Goal: Information Seeking & Learning: Find specific fact

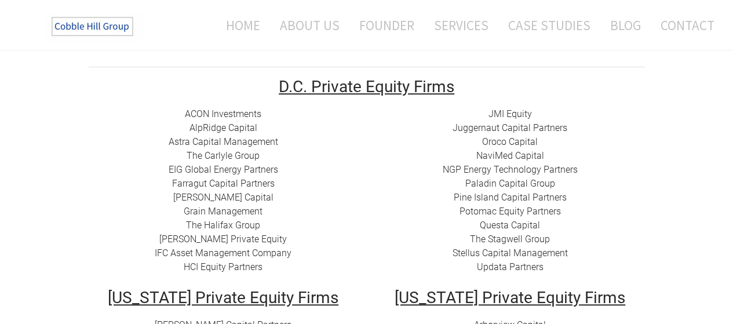
scroll to position [174, 0]
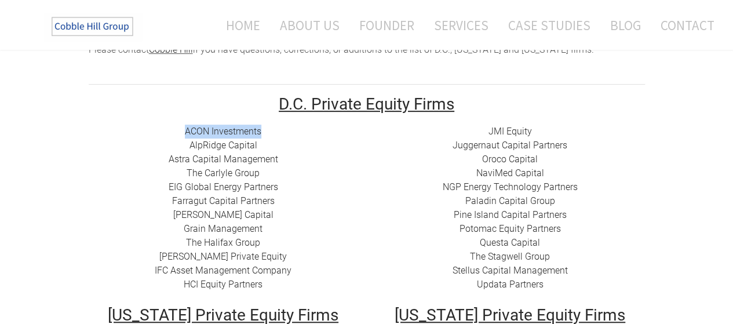
drag, startPoint x: 270, startPoint y: 129, endPoint x: 183, endPoint y: 129, distance: 86.9
click at [183, 129] on div "ACON Investments ​ AlpRidge Capital ​Astra Capital Management ​​ The Carlyle Gr…" at bounding box center [223, 208] width 269 height 167
copy link "ACON Investments"
click at [267, 148] on div "ACON Investments ​ AlpRidge Capital ​Astra Capital Management ​​ The Carlyle Gr…" at bounding box center [223, 208] width 269 height 167
drag, startPoint x: 265, startPoint y: 147, endPoint x: 190, endPoint y: 140, distance: 75.0
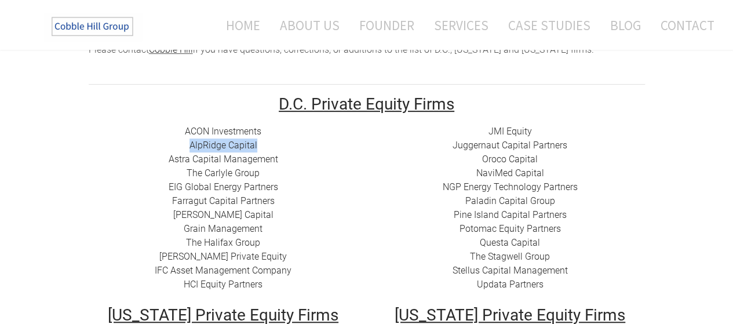
click at [190, 140] on div "ACON Investments ​ AlpRidge Capital ​Astra Capital Management ​​ The Carlyle Gr…" at bounding box center [223, 208] width 269 height 167
copy link "AlpRidge Capital"
drag, startPoint x: 284, startPoint y: 155, endPoint x: 277, endPoint y: 157, distance: 7.2
click at [284, 154] on div "ACON Investments ​ AlpRidge Capital ​Astra Capital Management ​​ The Carlyle Gr…" at bounding box center [223, 208] width 269 height 167
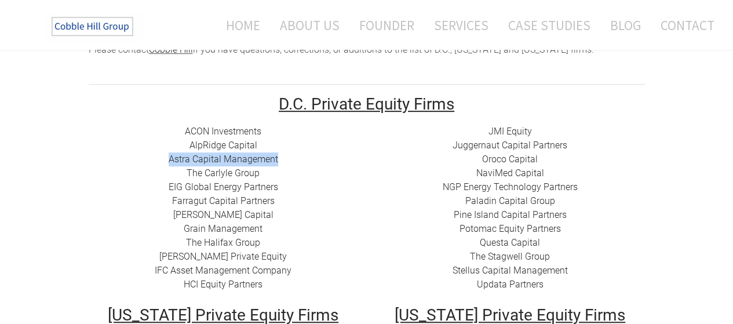
drag, startPoint x: 169, startPoint y: 162, endPoint x: 276, endPoint y: 162, distance: 106.6
click at [276, 162] on div "ACON Investments ​ AlpRidge Capital ​Astra Capital Management ​​ The Carlyle Gr…" at bounding box center [223, 208] width 269 height 167
copy link "​Astra Capital Management"
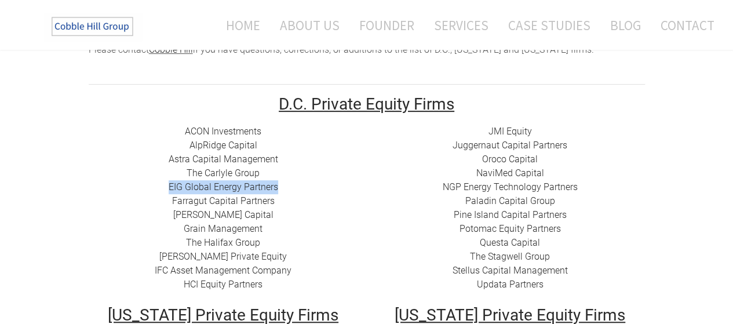
drag, startPoint x: 288, startPoint y: 190, endPoint x: 162, endPoint y: 186, distance: 126.3
click at [162, 186] on div "ACON Investments ​ AlpRidge Capital ​Astra Capital Management ​​ The Carlyle Gr…" at bounding box center [223, 208] width 269 height 167
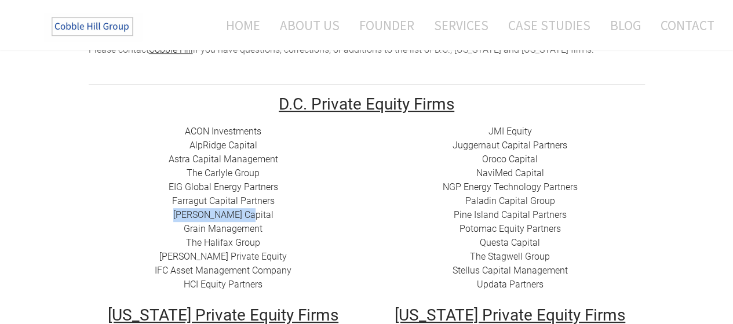
drag, startPoint x: 266, startPoint y: 215, endPoint x: 186, endPoint y: 210, distance: 80.6
click at [186, 210] on div "ACON Investments ​ AlpRidge Capital ​Astra Capital Management ​​ The Carlyle Gr…" at bounding box center [223, 208] width 269 height 167
copy link "​[PERSON_NAME] Capital"
drag, startPoint x: 265, startPoint y: 232, endPoint x: 189, endPoint y: 228, distance: 76.0
click at [189, 228] on div "ACON Investments ​ AlpRidge Capital ​Astra Capital Management ​​ The Carlyle Gr…" at bounding box center [223, 208] width 269 height 167
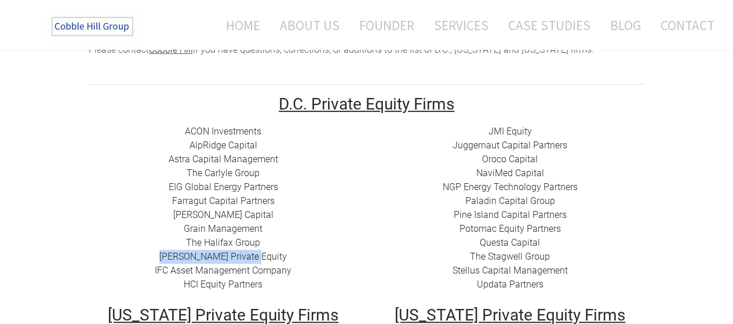
drag, startPoint x: 278, startPoint y: 259, endPoint x: 179, endPoint y: 255, distance: 99.1
click at [179, 255] on div "ACON Investments ​ AlpRidge Capital ​Astra Capital Management ​​ The Carlyle Gr…" at bounding box center [223, 208] width 269 height 167
copy link "[PERSON_NAME] Private Equity​"
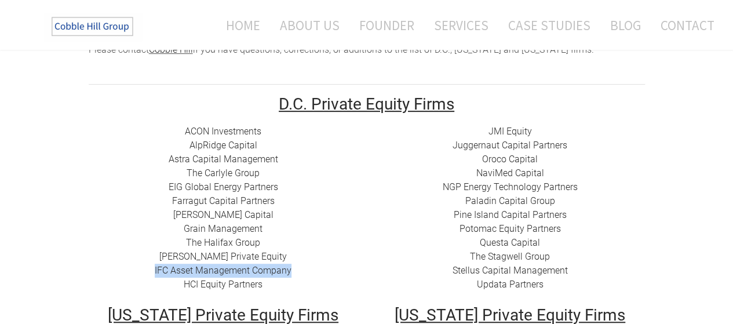
drag, startPoint x: 298, startPoint y: 273, endPoint x: 151, endPoint y: 268, distance: 147.8
click at [151, 268] on div "ACON Investments ​ AlpRidge Capital ​Astra Capital Management ​​ The Carlyle Gr…" at bounding box center [223, 208] width 269 height 167
click at [261, 292] on td "ACON Investments ​ AlpRidge Capital ​Astra Capital Management ​​ The Carlyle Gr…" at bounding box center [223, 216] width 287 height 182
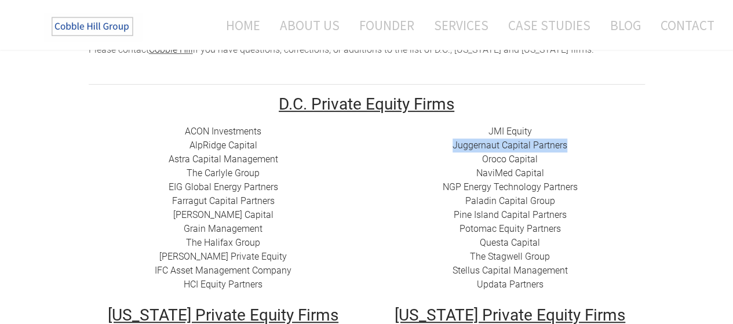
drag, startPoint x: 570, startPoint y: 147, endPoint x: 427, endPoint y: 152, distance: 143.2
click at [427, 152] on div "JMI Equity Juggernaut Capital Partners Oroco Capital NaviMed Capital NGP Energy…" at bounding box center [509, 208] width 269 height 167
copy link "Juggernaut Capital Partners"
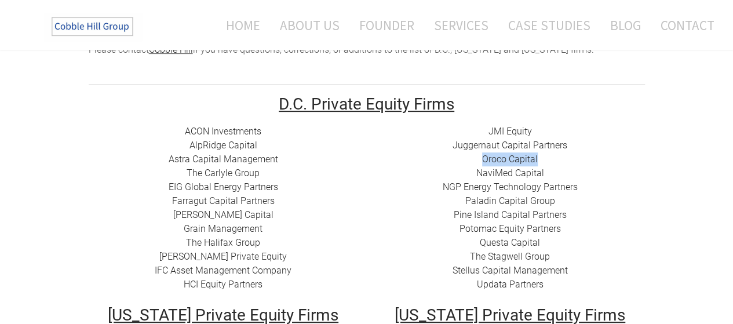
drag, startPoint x: 549, startPoint y: 162, endPoint x: 478, endPoint y: 160, distance: 70.7
click at [478, 160] on div "JMI Equity Juggernaut Capital Partners Oroco Capital NaviMed Capital NGP Energy…" at bounding box center [509, 208] width 269 height 167
copy link "Oroco Capital"
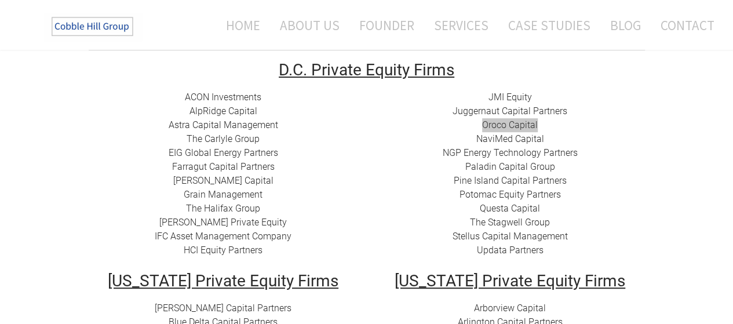
scroll to position [232, 0]
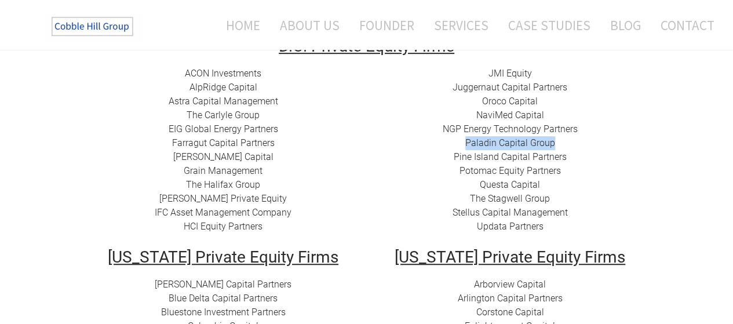
drag, startPoint x: 565, startPoint y: 142, endPoint x: 462, endPoint y: 143, distance: 103.1
click at [462, 143] on div "JMI Equity Juggernaut Capital Partners Oroco Capital NaviMed Capital NGP Energy…" at bounding box center [509, 150] width 269 height 167
copy link "Paladin Capital Group"
drag, startPoint x: 569, startPoint y: 158, endPoint x: 451, endPoint y: 162, distance: 118.2
click at [451, 162] on div "JMI Equity Juggernaut Capital Partners Oroco Capital NaviMed Capital NGP Energy…" at bounding box center [509, 150] width 269 height 167
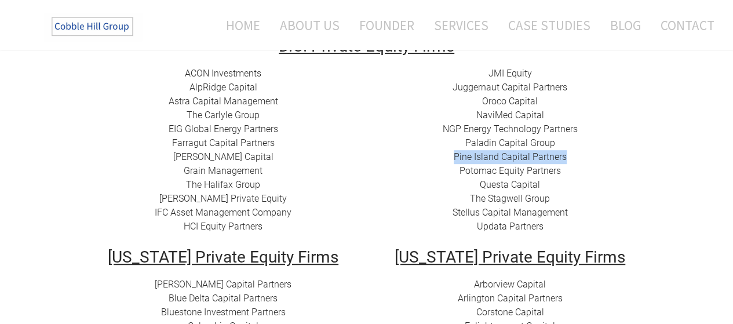
copy link "Pine Island Capital Partners"
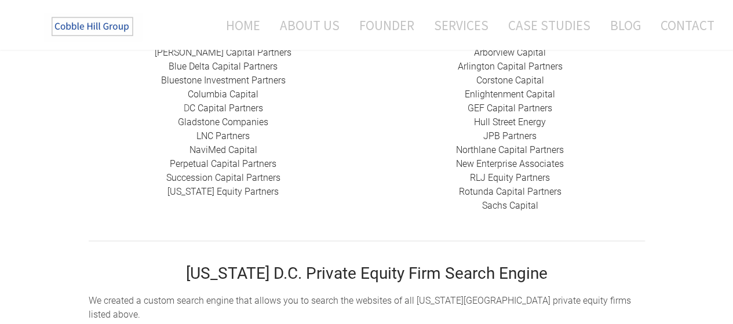
scroll to position [405, 0]
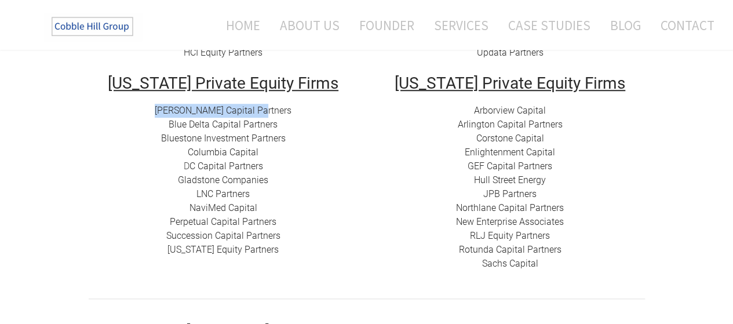
drag, startPoint x: 278, startPoint y: 112, endPoint x: 169, endPoint y: 113, distance: 108.9
click at [169, 113] on div "[PERSON_NAME] Capital Partners Blue Delta Capital Partners ​Bluestone Investmen…" at bounding box center [223, 180] width 269 height 153
copy link "[PERSON_NAME] Capital Partners"
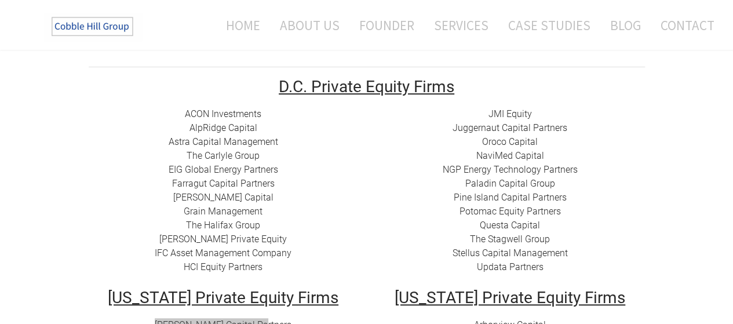
scroll to position [174, 0]
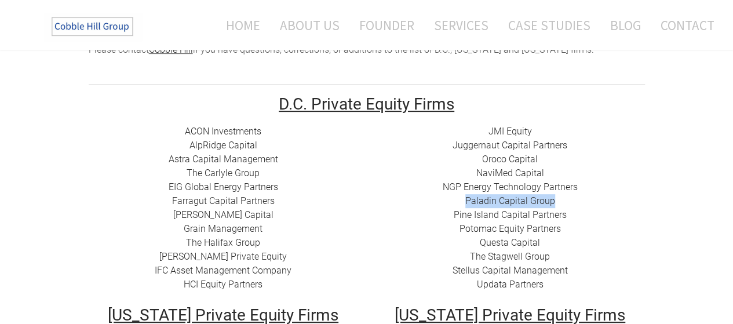
drag, startPoint x: 556, startPoint y: 199, endPoint x: 465, endPoint y: 199, distance: 91.5
click at [465, 199] on div "JMI Equity Juggernaut Capital Partners Oroco Capital NaviMed Capital NGP Energy…" at bounding box center [509, 208] width 269 height 167
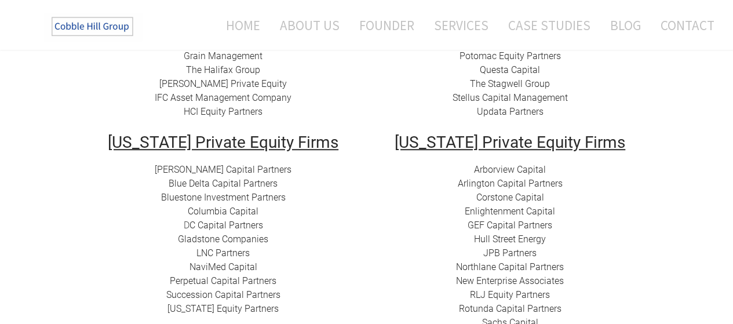
scroll to position [348, 0]
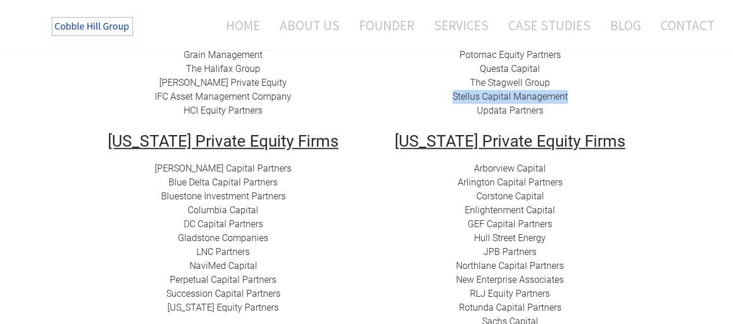
drag, startPoint x: 566, startPoint y: 96, endPoint x: 440, endPoint y: 101, distance: 126.9
click at [440, 101] on div "JMI Equity Juggernaut Capital Partners Oroco Capital NaviMed Capital NGP Energy…" at bounding box center [509, 34] width 269 height 167
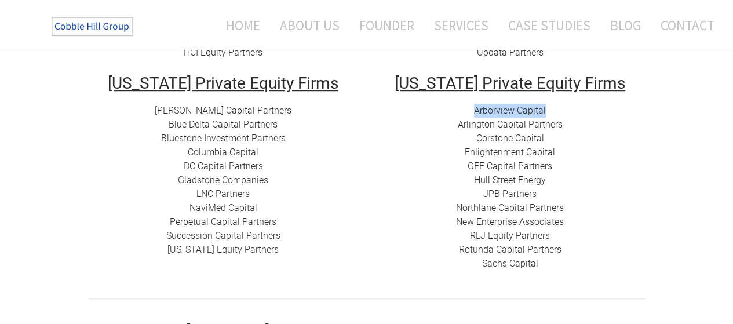
drag, startPoint x: 545, startPoint y: 113, endPoint x: 465, endPoint y: 117, distance: 80.6
click at [465, 117] on div "Arborview Capital Arlington Capital Partners​ Corstone Capital ​Enlightenment C…" at bounding box center [509, 187] width 269 height 167
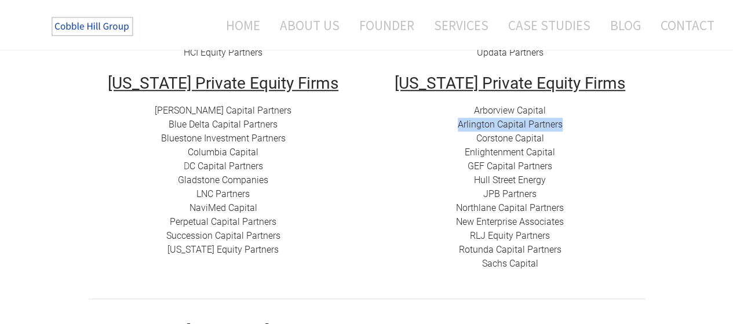
drag, startPoint x: 573, startPoint y: 126, endPoint x: 458, endPoint y: 129, distance: 115.9
click at [458, 129] on div "Arborview Capital Arlington Capital Partners​ Corstone Capital ​Enlightenment C…" at bounding box center [509, 187] width 269 height 167
drag, startPoint x: 553, startPoint y: 140, endPoint x: 470, endPoint y: 142, distance: 82.3
click at [470, 142] on div "Arborview Capital Arlington Capital Partners​ Corstone Capital ​Enlightenment C…" at bounding box center [509, 187] width 269 height 167
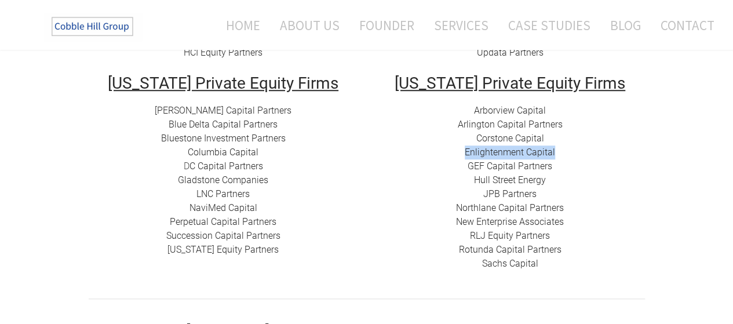
drag, startPoint x: 570, startPoint y: 151, endPoint x: 458, endPoint y: 153, distance: 112.4
click at [458, 153] on div "Arborview Capital Arlington Capital Partners​ Corstone Capital ​Enlightenment C…" at bounding box center [509, 187] width 269 height 167
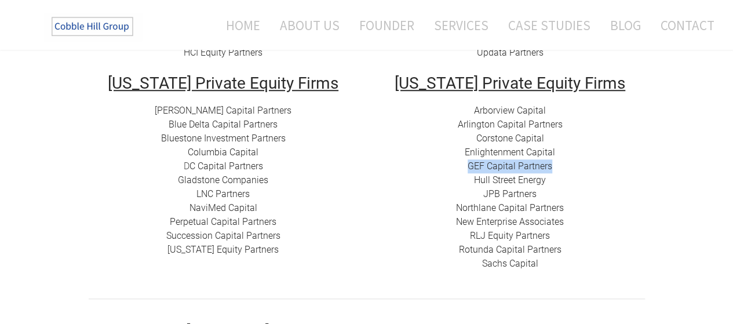
drag, startPoint x: 548, startPoint y: 166, endPoint x: 470, endPoint y: 162, distance: 78.3
click at [470, 162] on div "Arborview Capital Arlington Capital Partners​ Corstone Capital ​Enlightenment C…" at bounding box center [509, 187] width 269 height 167
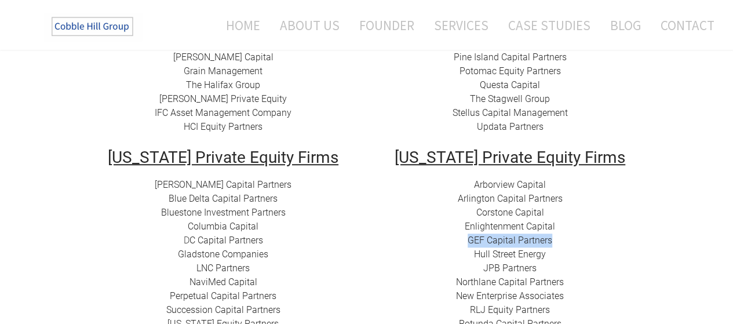
scroll to position [290, 0]
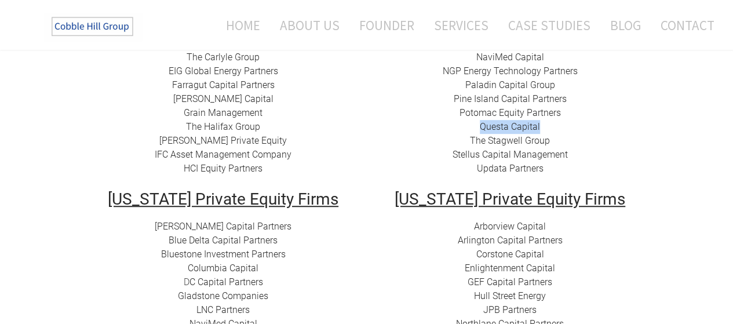
drag, startPoint x: 544, startPoint y: 128, endPoint x: 481, endPoint y: 121, distance: 64.1
click at [481, 121] on div "JMI Equity Juggernaut Capital Partners Oroco Capital NaviMed Capital NGP Energy…" at bounding box center [509, 92] width 269 height 167
click at [560, 137] on div "JMI Equity Juggernaut Capital Partners Oroco Capital NaviMed Capital NGP Energy…" at bounding box center [509, 92] width 269 height 167
drag, startPoint x: 559, startPoint y: 137, endPoint x: 467, endPoint y: 140, distance: 91.6
click at [467, 140] on div "JMI Equity Juggernaut Capital Partners Oroco Capital NaviMed Capital NGP Energy…" at bounding box center [509, 92] width 269 height 167
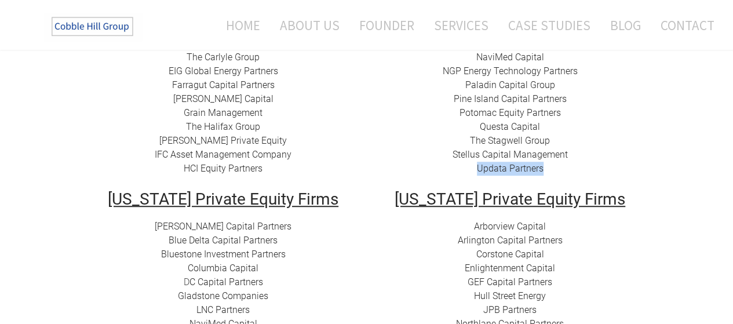
drag, startPoint x: 550, startPoint y: 169, endPoint x: 470, endPoint y: 169, distance: 79.9
click at [470, 169] on div "JMI Equity Juggernaut Capital Partners Oroco Capital NaviMed Capital NGP Energy…" at bounding box center [509, 92] width 269 height 167
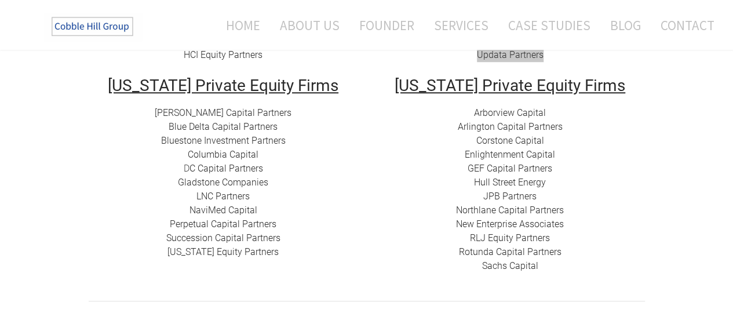
scroll to position [405, 0]
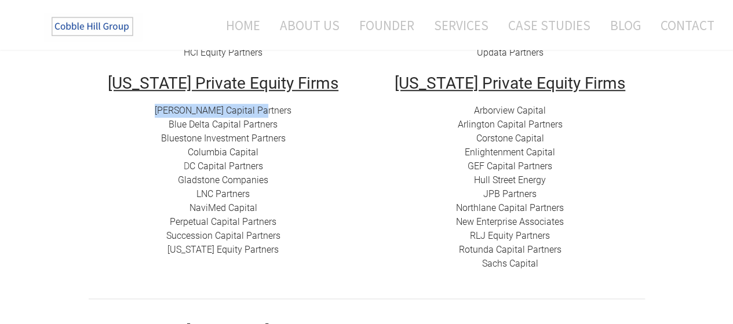
drag, startPoint x: 283, startPoint y: 112, endPoint x: 173, endPoint y: 105, distance: 110.2
click at [173, 105] on div "[PERSON_NAME] Capital Partners Blue Delta Capital Partners ​Bluestone Investmen…" at bounding box center [223, 180] width 269 height 153
